Goal: Information Seeking & Learning: Learn about a topic

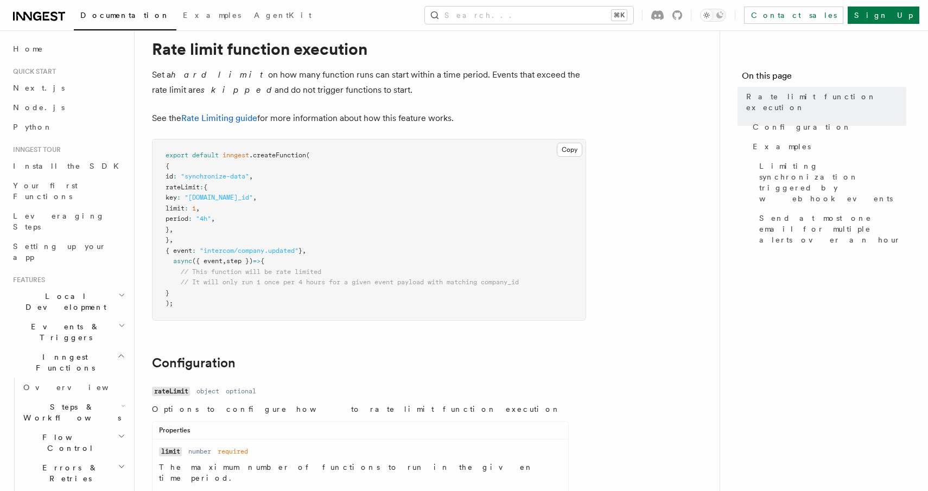
scroll to position [47, 0]
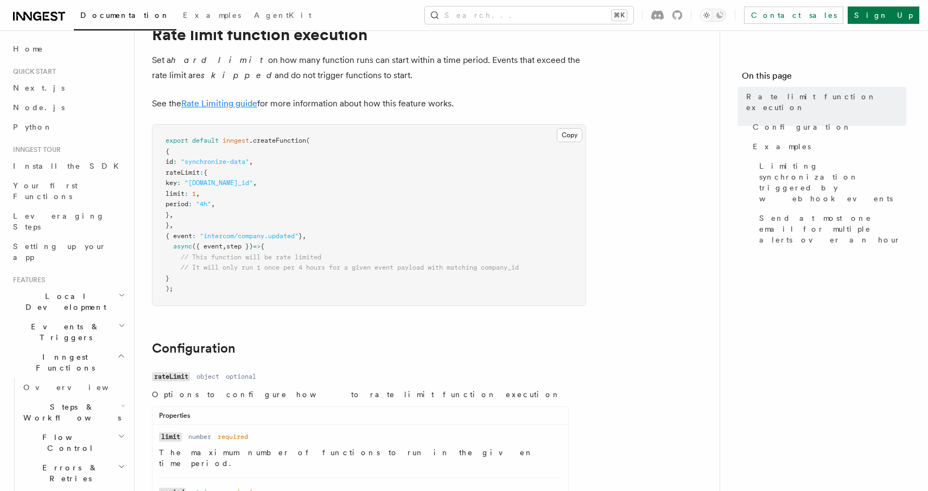
click at [247, 105] on link "Rate Limiting guide" at bounding box center [219, 103] width 76 height 10
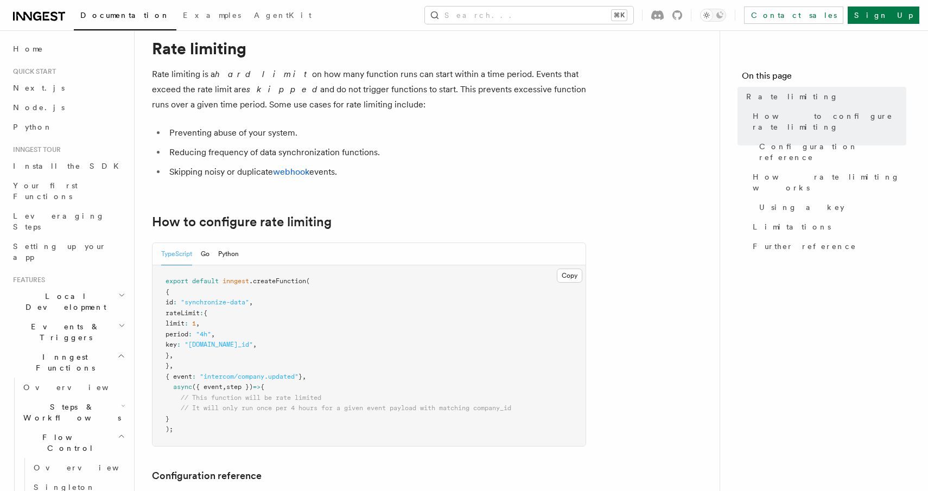
scroll to position [30, 0]
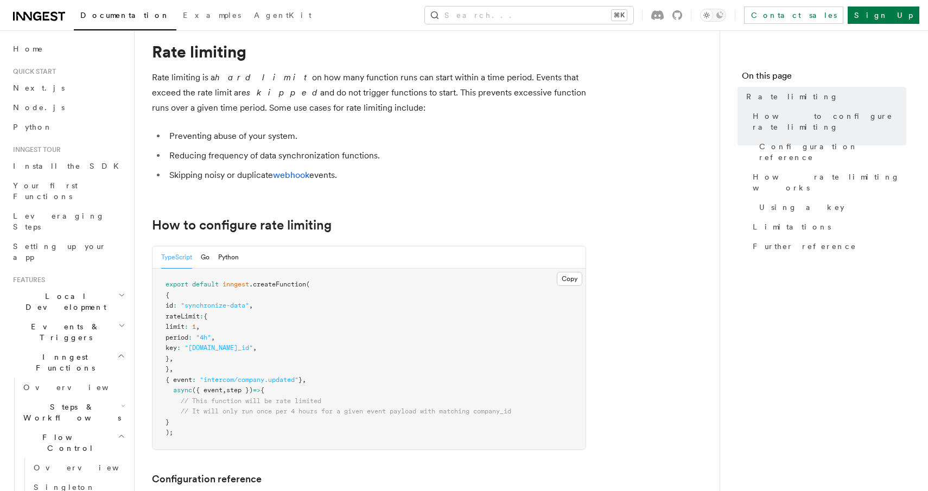
click at [339, 100] on p "Rate limiting is a hard limit on how many function runs can start within a time…" at bounding box center [369, 93] width 434 height 46
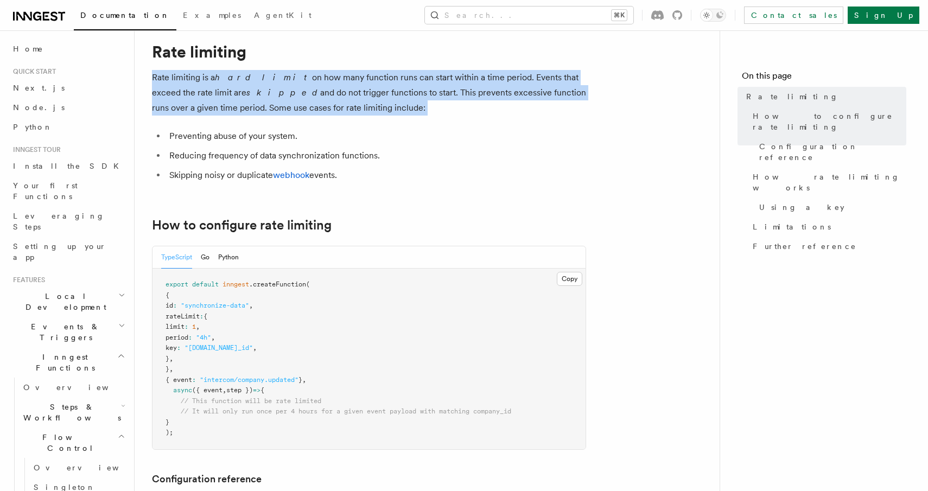
click at [339, 100] on p "Rate limiting is a hard limit on how many function runs can start within a time…" at bounding box center [369, 93] width 434 height 46
copy article "Rate limiting is a hard limit on how many function runs can start within a time…"
click at [339, 100] on p "Rate limiting is a hard limit on how many function runs can start within a time…" at bounding box center [369, 93] width 434 height 46
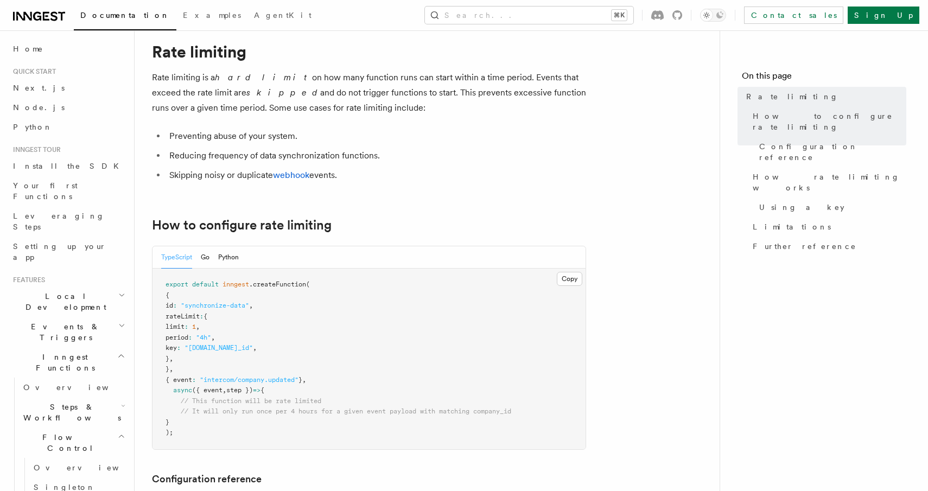
drag, startPoint x: 346, startPoint y: 115, endPoint x: 140, endPoint y: 46, distance: 216.8
copy article "Rate limiting Rate limiting is a hard limit on how many function runs can start…"
